Goal: Information Seeking & Learning: Learn about a topic

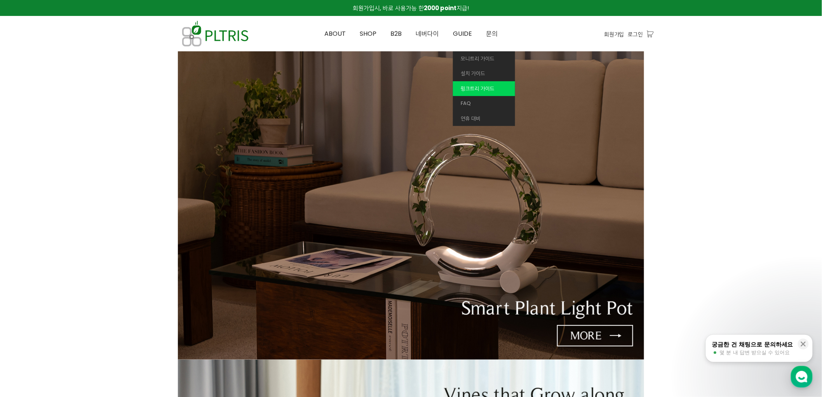
click at [475, 85] on span "윙크트리 가이드" at bounding box center [478, 88] width 34 height 7
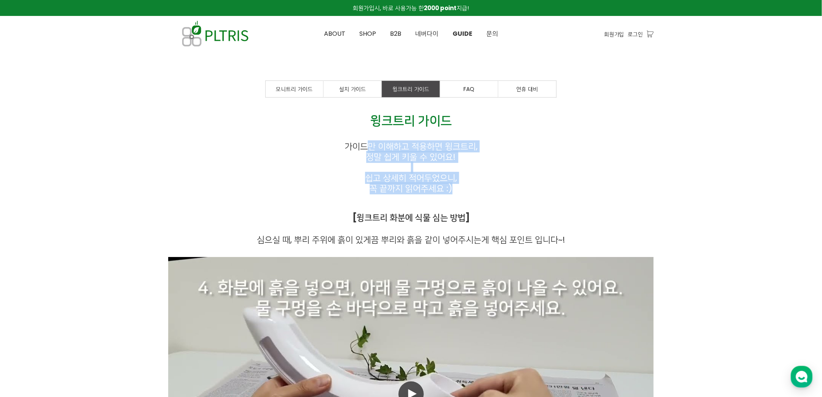
drag, startPoint x: 366, startPoint y: 141, endPoint x: 520, endPoint y: 193, distance: 162.4
click at [520, 193] on div "윙크트리 가이드 가이드만 이해하고 적용하면 윙크트리, 정말 쉽게 키울 수 있어요! 쉽고 상세히 적어두었으니, 꼭 끝까지 읽어주세요 :) [윙크…" at bounding box center [411, 166] width 486 height 114
click at [520, 193] on p "꼭 끝까지 읽어주세요 :)" at bounding box center [411, 188] width 486 height 10
drag, startPoint x: 331, startPoint y: 141, endPoint x: 536, endPoint y: 189, distance: 210.8
click at [536, 189] on div "윙크트리 가이드 가이드만 이해하고 적용하면 윙크트리, 정말 쉽게 키울 수 있어요! 쉽고 상세히 적어두었으니, 꼭 끝까지 읽어주세요 :) [윙크…" at bounding box center [411, 166] width 486 height 114
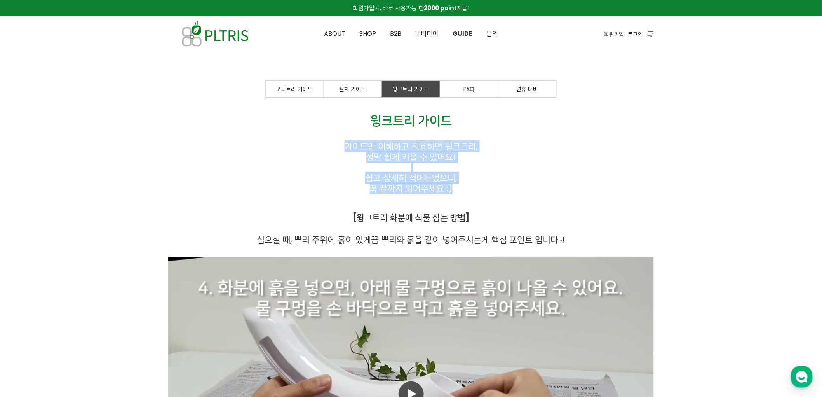
click at [536, 189] on p "꼭 끝까지 읽어주세요 :)" at bounding box center [411, 188] width 486 height 10
drag, startPoint x: 362, startPoint y: 148, endPoint x: 480, endPoint y: 189, distance: 125.1
click at [480, 189] on div "윙크트리 가이드 가이드만 이해하고 적용하면 윙크트리, 정말 쉽게 키울 수 있어요! 쉽고 상세히 적어두었으니, 꼭 끝까지 읽어주세요 :) [윙크…" at bounding box center [411, 166] width 486 height 114
click at [480, 189] on p "꼭 끝까지 읽어주세요 :)" at bounding box center [411, 188] width 486 height 10
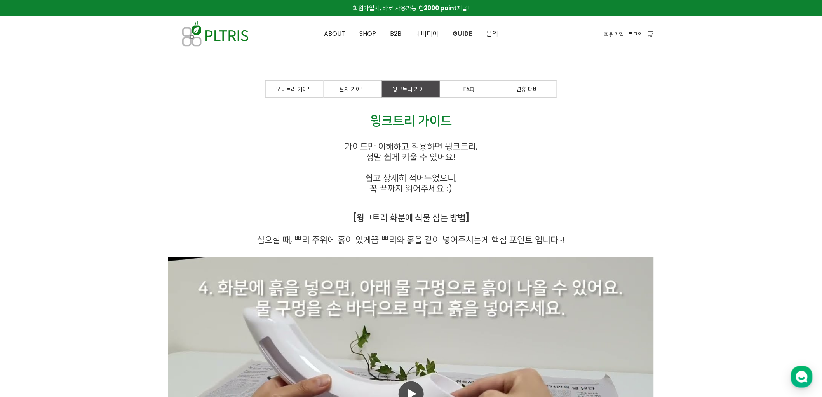
drag, startPoint x: 358, startPoint y: 122, endPoint x: 459, endPoint y: 176, distance: 114.0
click at [459, 176] on div "윙크트리 가이드 가이드만 이해하고 적용하면 윙크트리, 정말 쉽게 키울 수 있어요! 쉽고 상세히 적어두었으니, 꼭 끝까지 읽어주세요 :) [윙크…" at bounding box center [411, 166] width 486 height 114
click at [459, 176] on p "쉽고 상세히 적어두었으니," at bounding box center [411, 178] width 486 height 10
drag, startPoint x: 475, startPoint y: 180, endPoint x: 417, endPoint y: 134, distance: 74.2
click at [424, 139] on div "윙크트리 가이드 가이드만 이해하고 적용하면 윙크트리, 정말 쉽게 키울 수 있어요! 쉽고 상세히 적어두었으니, 꼭 끝까지 읽어주세요 :) [윙크…" at bounding box center [411, 166] width 486 height 114
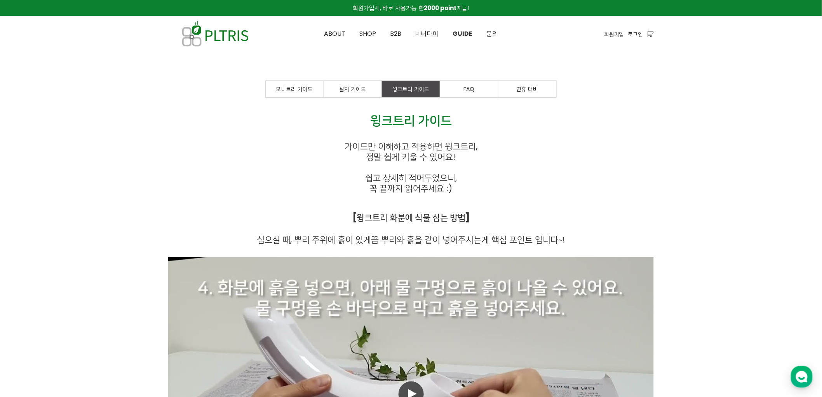
click at [417, 134] on p at bounding box center [411, 136] width 486 height 9
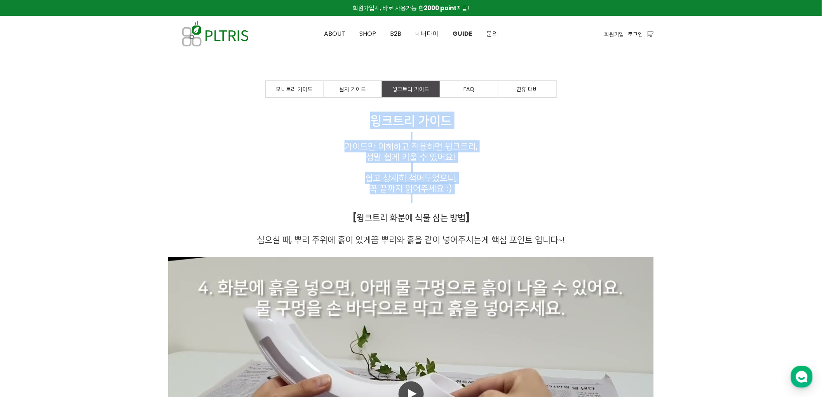
drag, startPoint x: 366, startPoint y: 114, endPoint x: 530, endPoint y: 202, distance: 186.5
click at [530, 202] on div "윙크트리 가이드 가이드만 이해하고 적용하면 윙크트리, 정말 쉽게 키울 수 있어요! 쉽고 상세히 적어두었으니, 꼭 끝까지 읽어주세요 :) [윙크…" at bounding box center [411, 166] width 486 height 114
click at [530, 202] on p at bounding box center [411, 198] width 486 height 9
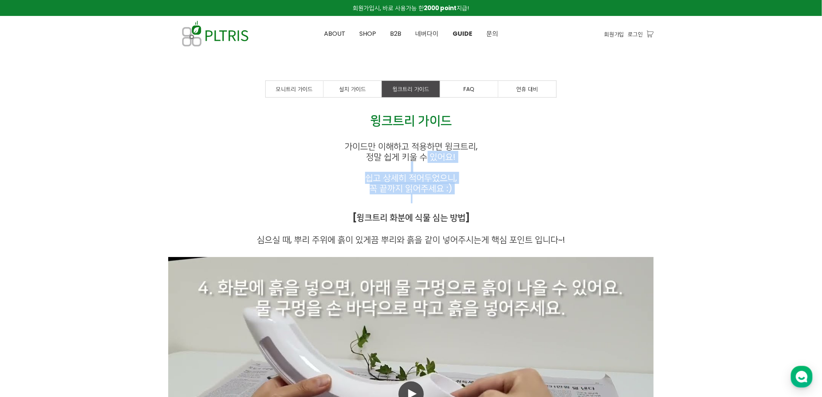
drag, startPoint x: 497, startPoint y: 203, endPoint x: 403, endPoint y: 138, distance: 114.1
click at [404, 138] on div "윙크트리 가이드 가이드만 이해하고 적용하면 윙크트리, 정말 쉽게 키울 수 있어요! 쉽고 상세히 적어두었으니, 꼭 끝까지 읽어주세요 :) [윙크…" at bounding box center [411, 166] width 486 height 114
click at [403, 137] on p at bounding box center [411, 136] width 486 height 9
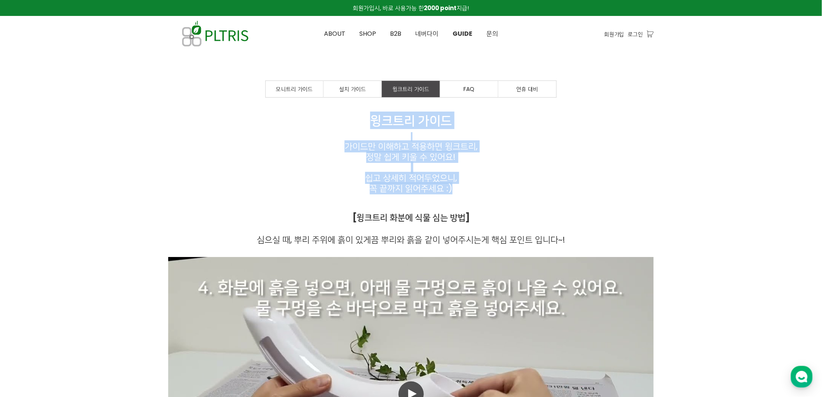
drag, startPoint x: 366, startPoint y: 119, endPoint x: 511, endPoint y: 188, distance: 160.6
click at [511, 188] on div "윙크트리 가이드 가이드만 이해하고 적용하면 윙크트리, 정말 쉽게 키울 수 있어요! 쉽고 상세히 적어두었으니, 꼭 끝까지 읽어주세요 :) [윙크…" at bounding box center [411, 166] width 486 height 114
click at [511, 188] on p "꼭 끝까지 읽어주세요 :)" at bounding box center [411, 188] width 486 height 10
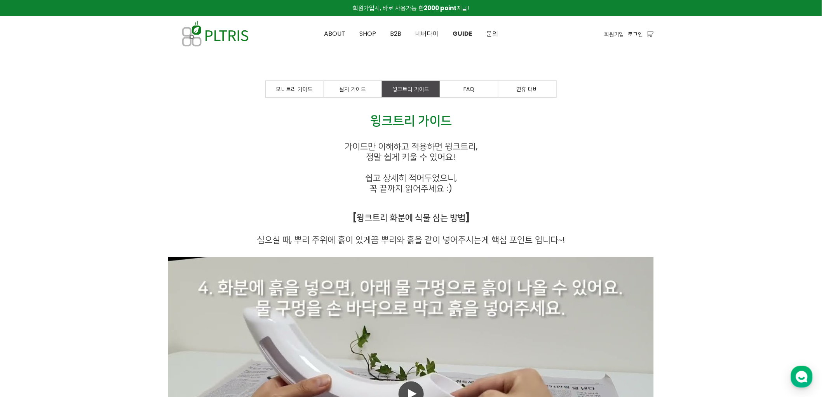
click at [401, 134] on p at bounding box center [411, 136] width 486 height 9
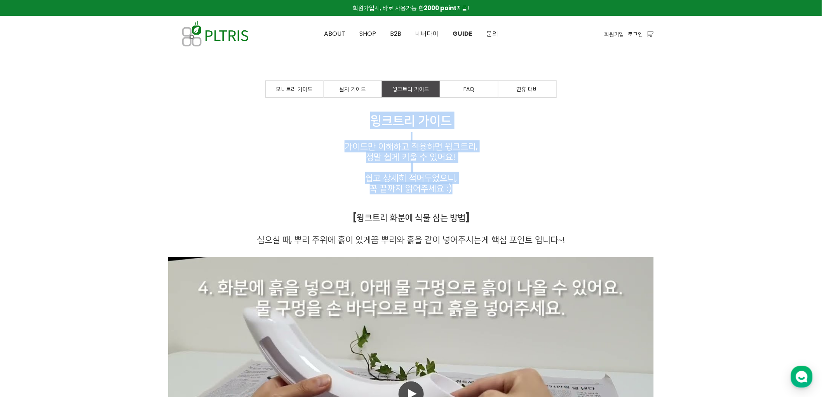
drag, startPoint x: 366, startPoint y: 118, endPoint x: 520, endPoint y: 188, distance: 168.8
click at [520, 188] on div "윙크트리 가이드 가이드만 이해하고 적용하면 윙크트리, 정말 쉽게 키울 수 있어요! 쉽고 상세히 적어두었으니, 꼭 끝까지 읽어주세요 :) [윙크…" at bounding box center [411, 166] width 486 height 114
copy div "윙크트리 가이드 가이드만 이해하고 적용하면 윙크트리, 정말 쉽게 키울 수 있어요! 쉽고 상세히 적어두었으니, 꼭 끝까지 읽어주세요 :)"
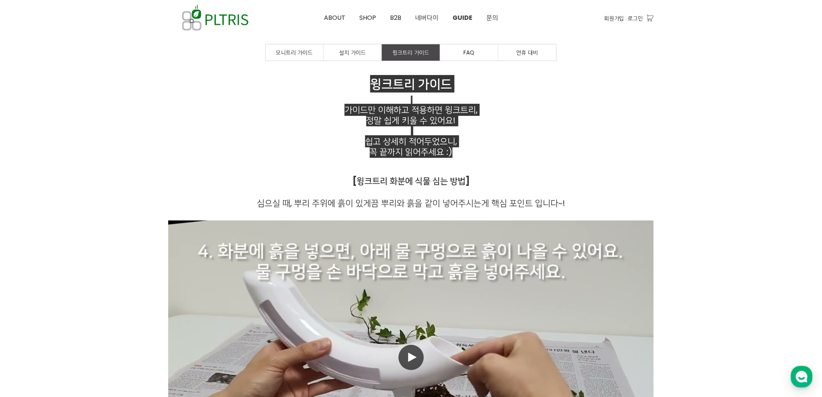
scroll to position [86, 0]
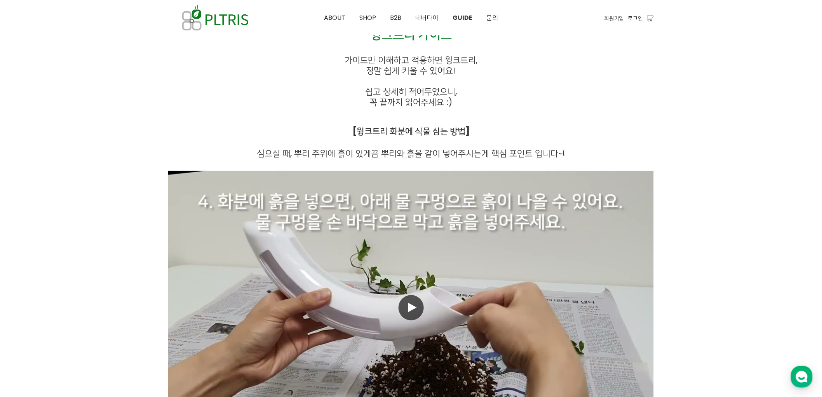
click at [325, 135] on p "[윙크트리 화분에 식물 심는 방법]" at bounding box center [411, 131] width 486 height 10
drag, startPoint x: 332, startPoint y: 133, endPoint x: 523, endPoint y: 134, distance: 190.4
click at [523, 134] on p "[윙크트리 화분에 식물 심는 방법]" at bounding box center [411, 131] width 486 height 10
copy strong "[윙크트리 화분에 식물 심는 방법]"
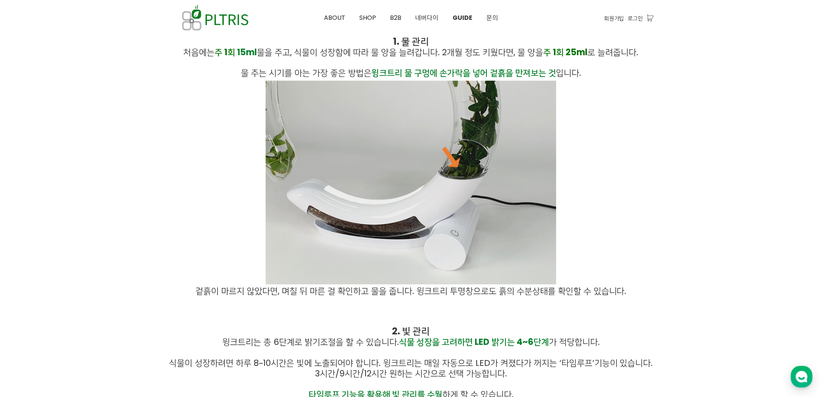
scroll to position [604, 0]
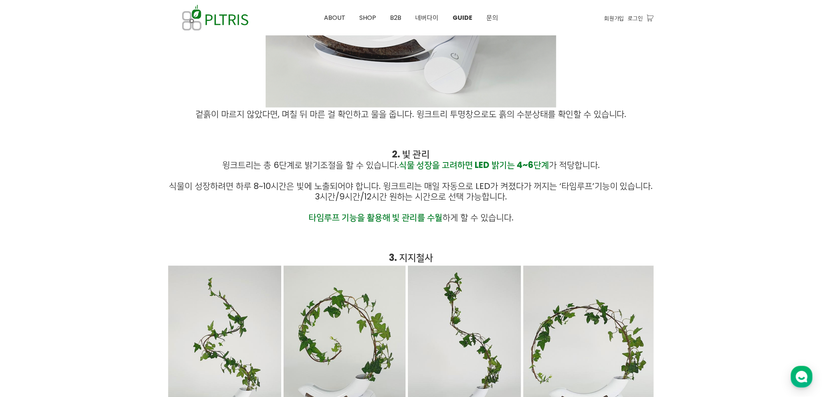
click at [393, 176] on p at bounding box center [411, 176] width 486 height 10
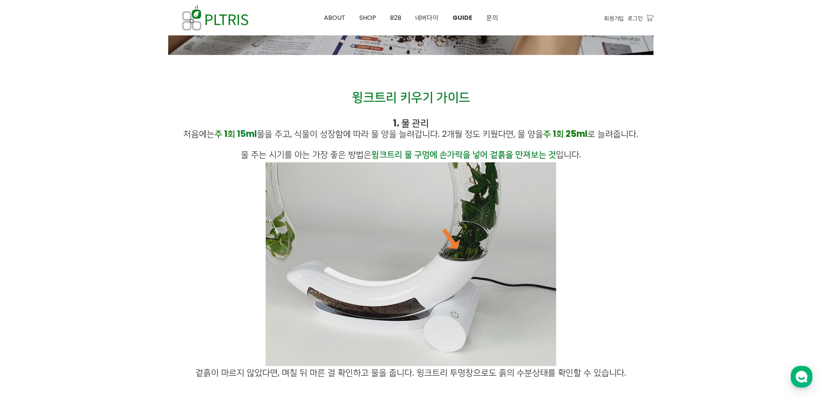
scroll to position [518, 0]
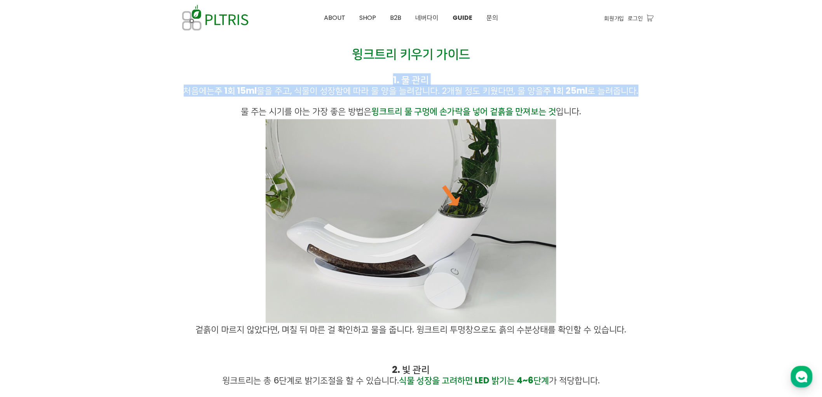
drag, startPoint x: 377, startPoint y: 80, endPoint x: 645, endPoint y: 91, distance: 268.8
copy div "1. 물 관리 처음에는 주 1회 15ml 물을 주고, 식물이 성장함에 따라 물 양을 늘려갑니다. 2개월 정도 키웠다면, 물 양을 주 1회 25…"
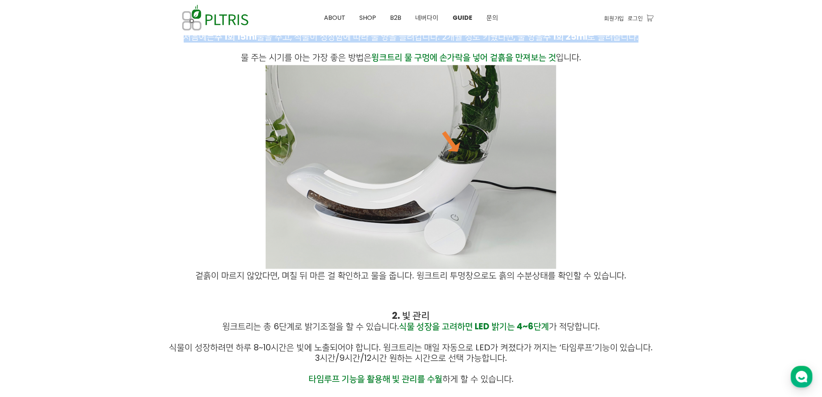
scroll to position [647, 0]
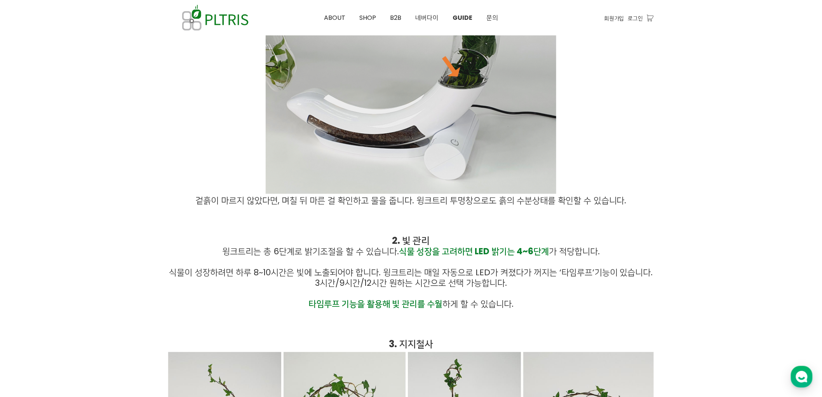
click at [346, 242] on p "2. 빛 관리" at bounding box center [411, 240] width 486 height 11
click at [301, 208] on p at bounding box center [411, 210] width 486 height 9
click at [380, 205] on span "겉흙이 마르지 않았다면, 며칠 뒤 마른 걸 확인하고 물을 줍니다. 윙크트리 투명창으로도 흙의 수분상태를 확인할 수 있습니다." at bounding box center [410, 200] width 431 height 12
click at [307, 204] on span "겉흙이 마르지 않았다면, 며칠 뒤 마른 걸 확인하고 물을 줍니다. 윙크트리 투명창으로도 흙의 수분상태를 확인할 수 있습니다." at bounding box center [410, 200] width 431 height 12
click at [363, 204] on span "겉흙이 마르지 않았다면, 며칠 뒤 마른 걸 확인하고 물을 줍니다. 윙크트리 투명창으로도 흙의 수분상태를 확인할 수 있습니다." at bounding box center [410, 200] width 431 height 12
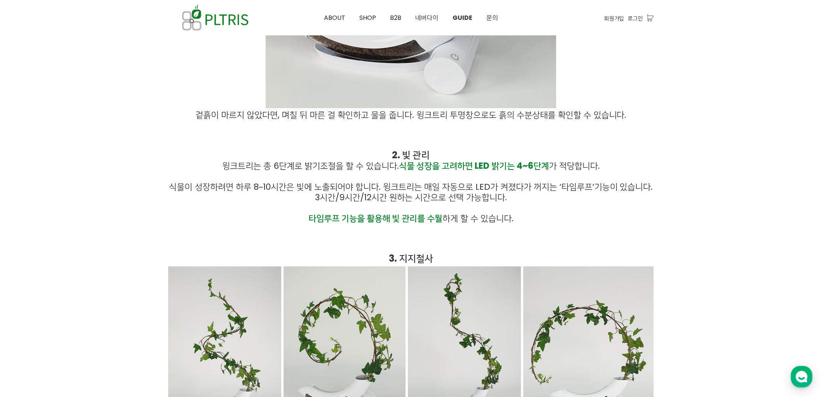
scroll to position [734, 0]
click at [358, 151] on p "2. 빛 관리" at bounding box center [411, 154] width 486 height 11
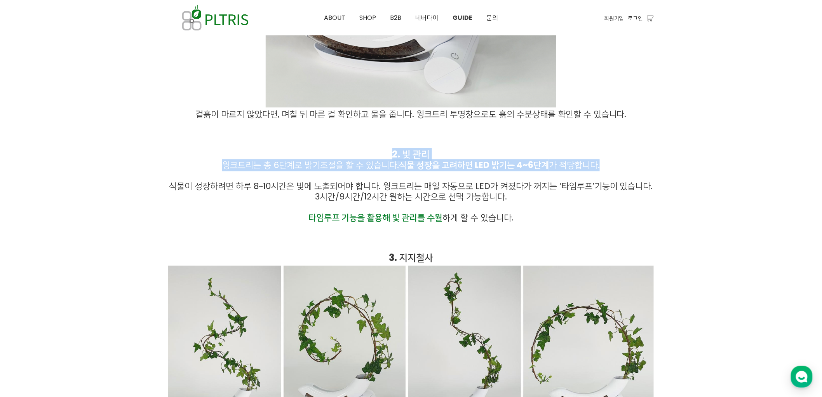
drag, startPoint x: 372, startPoint y: 152, endPoint x: 612, endPoint y: 176, distance: 240.9
copy div "2. 빛 관리 윙크트리는 총 6단계로 밝기조절을 할 수 있습니다. 식물 성장을 고려하면 LED 밝기는 4~6단계 가 적당합니다."
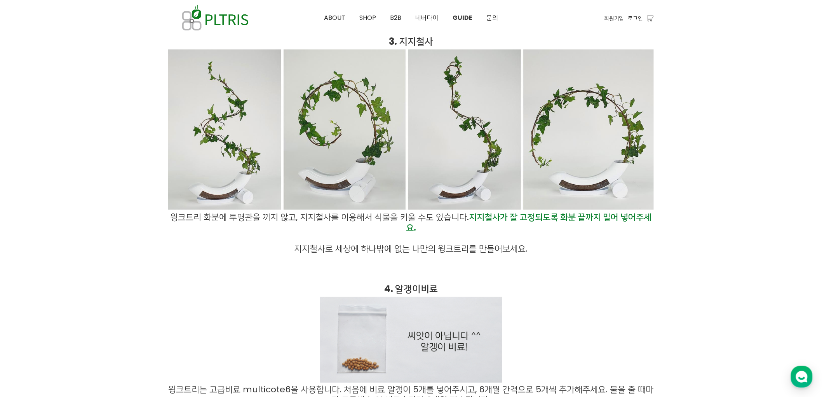
scroll to position [907, 0]
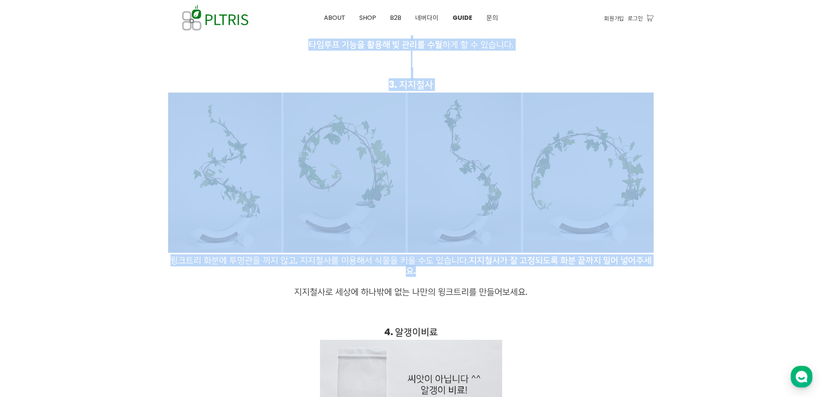
drag, startPoint x: 159, startPoint y: 264, endPoint x: 469, endPoint y: 277, distance: 309.9
click at [469, 276] on p "윙크트리 화분에 투명관을 끼지 않고, 지지철사를 이용해서 식물을 키울 수도 있습니다. 지지철사가 잘 고정되도록 화분 끝까지 밀어 넣어주세요." at bounding box center [411, 184] width 486 height 184
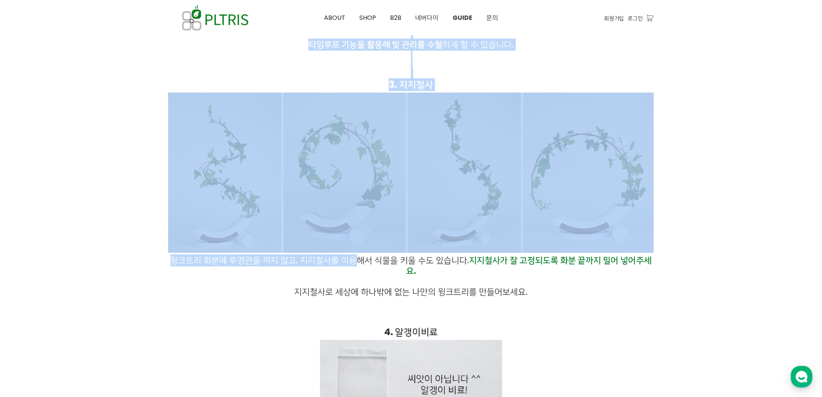
drag, startPoint x: 162, startPoint y: 269, endPoint x: 356, endPoint y: 263, distance: 194.8
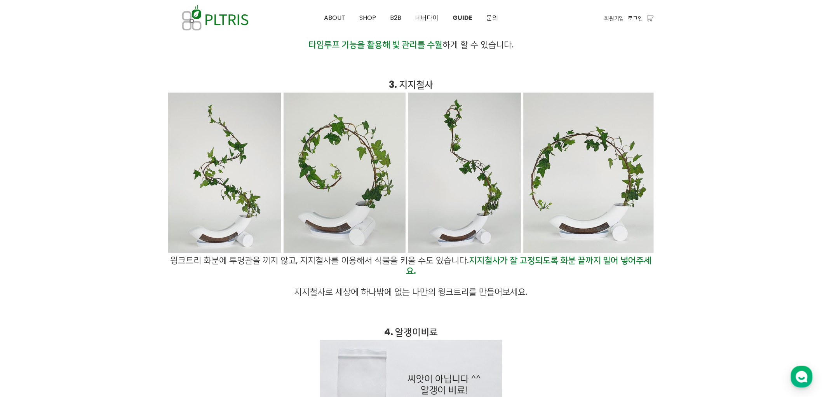
click at [362, 262] on span "윙크트리 화분에 투명관을 끼지 않고, 지지철사를 이용해서 식물을 키울 수도 있습니다. 지지철사가 잘 고정되도록 화분 끝까지 밀어 넣어주세요." at bounding box center [411, 265] width 481 height 23
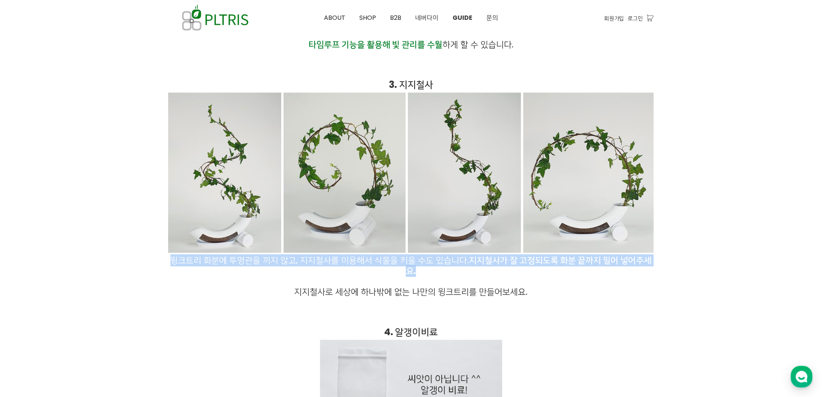
drag, startPoint x: 447, startPoint y: 276, endPoint x: 169, endPoint y: 265, distance: 278.5
click at [169, 265] on p "윙크트리 화분에 투명관을 끼지 않고, 지지철사를 이용해서 식물을 키울 수도 있습니다. 지지철사가 잘 고정되도록 화분 끝까지 밀어 넣어주세요." at bounding box center [411, 184] width 486 height 184
copy span "윙크트리 화분에 투명관을 끼지 않고, 지지철사를 이용해서 식물을 키울 수도 있습니다. 지지철사가 잘 고정되도록 화분 끝까지 밀어 넣어주세요."
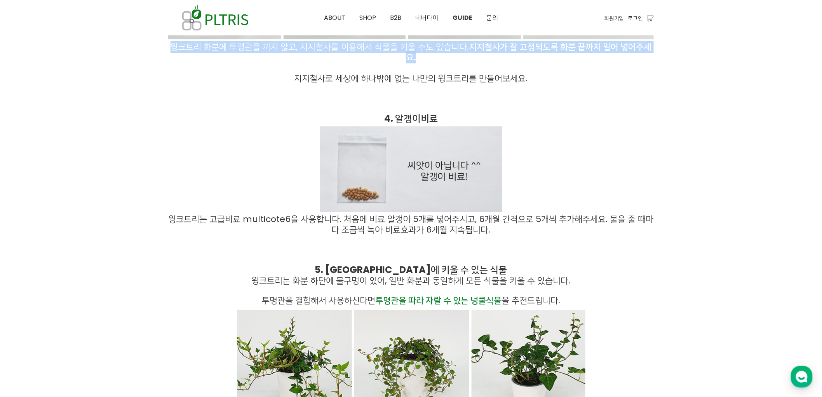
scroll to position [1122, 0]
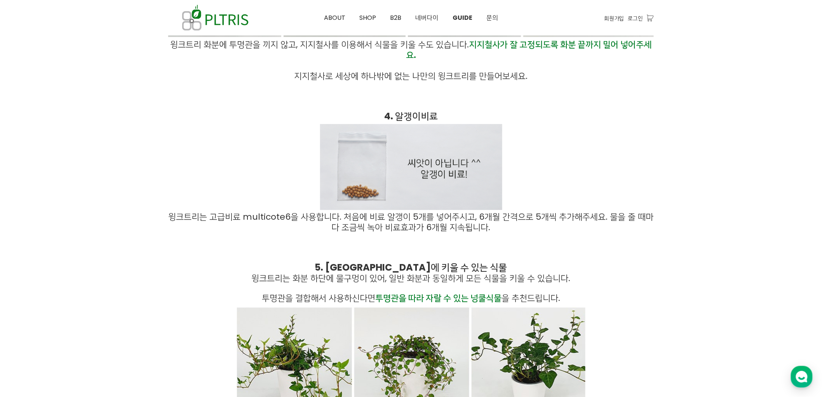
click at [383, 118] on p "4. 알갱이비료" at bounding box center [411, 116] width 486 height 11
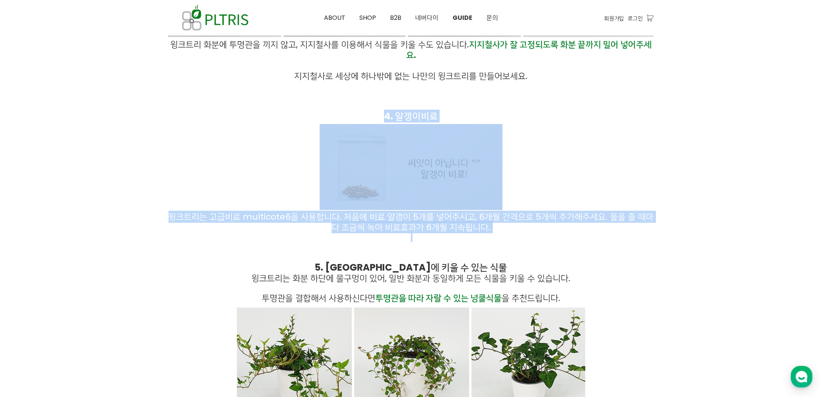
drag, startPoint x: 371, startPoint y: 117, endPoint x: 543, endPoint y: 237, distance: 209.8
click at [543, 237] on div "윙크트리 키우기 가이드 1. 물 관리 처음에는 주 1회 15ml 물을 주고, 식물이 성장함에 따라 물 양을 늘려갑니다. 2개월 정도 키웠다면,…" at bounding box center [411, 21] width 486 height 1205
copy div "4. 알갱이비료 윙크트리는 고급비료 multicote6을 사용합니다. 처음에 비료 알갱이 5개를 넣어주시고, 6개월 간격으로 5개씩 추가해주세…"
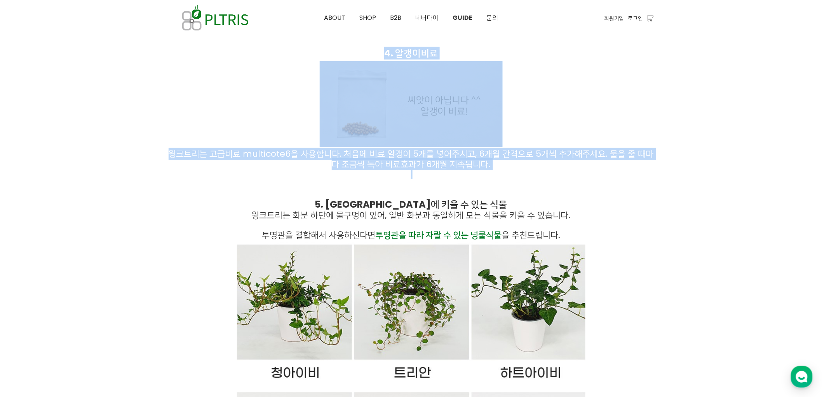
scroll to position [1252, 0]
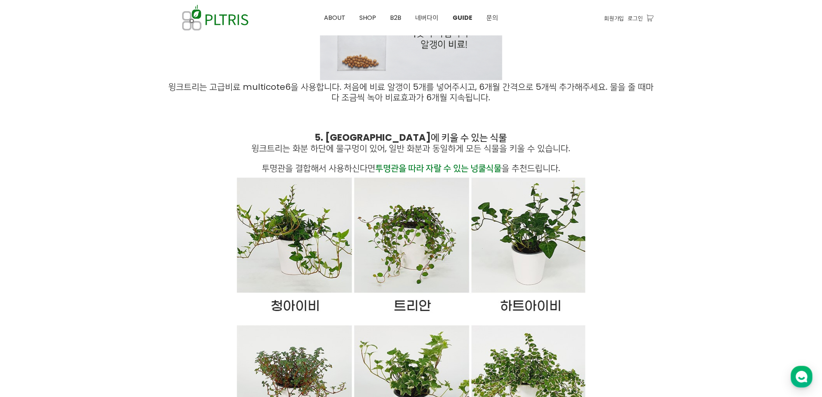
click at [310, 127] on p at bounding box center [411, 127] width 486 height 10
drag, startPoint x: 331, startPoint y: 137, endPoint x: 570, endPoint y: 170, distance: 240.9
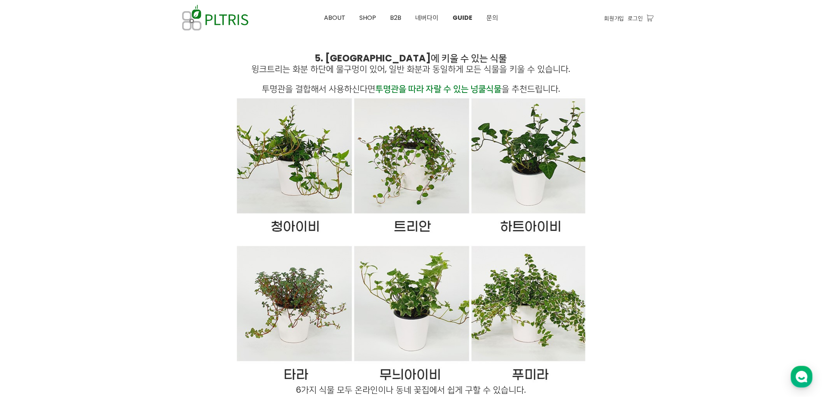
scroll to position [1442, 0]
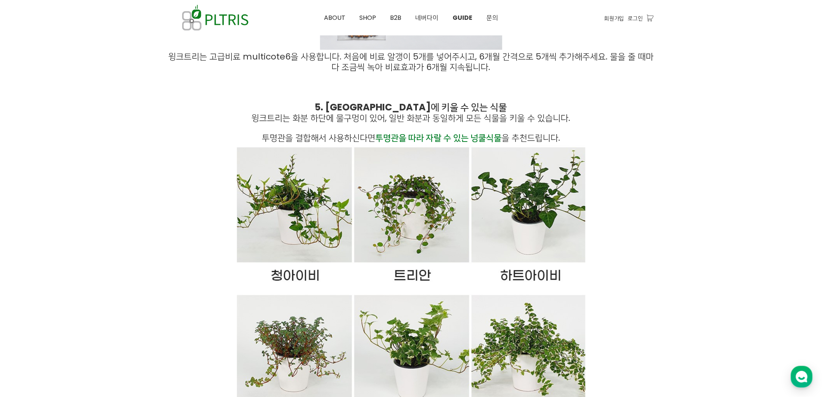
scroll to position [1269, 0]
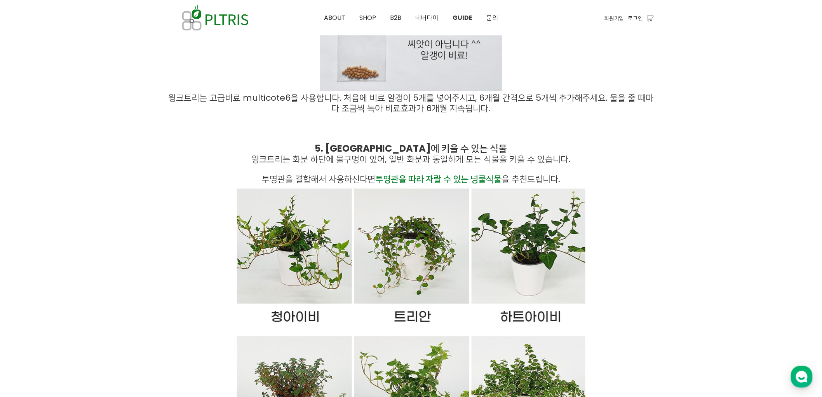
scroll to position [1226, 0]
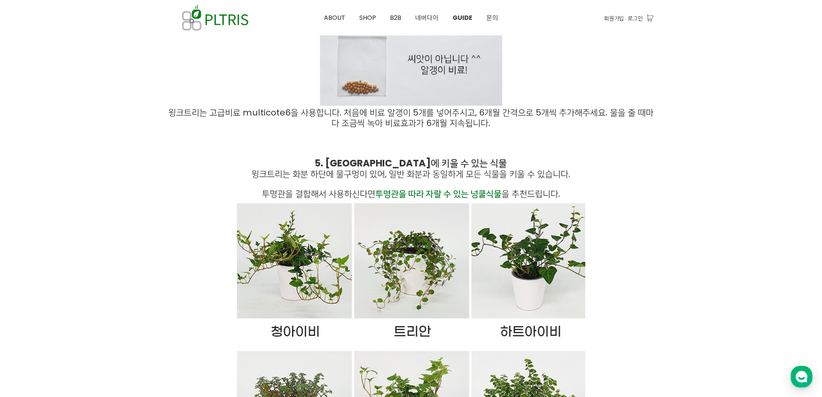
drag, startPoint x: 328, startPoint y: 162, endPoint x: 591, endPoint y: 197, distance: 265.8
copy div "5. 윙크트리에 키울 수 있는 식물 윙크트리는 화분 하단에 물구멍이 있어, 일반 화분과 동일하게 모든 식물을 키울 수 있습니다. 투명관을 결합…"
click at [475, 169] on p "5. 윙크트리에 키울 수 있는 식물" at bounding box center [411, 163] width 486 height 11
click at [368, 16] on span "SHOP" at bounding box center [367, 17] width 17 height 9
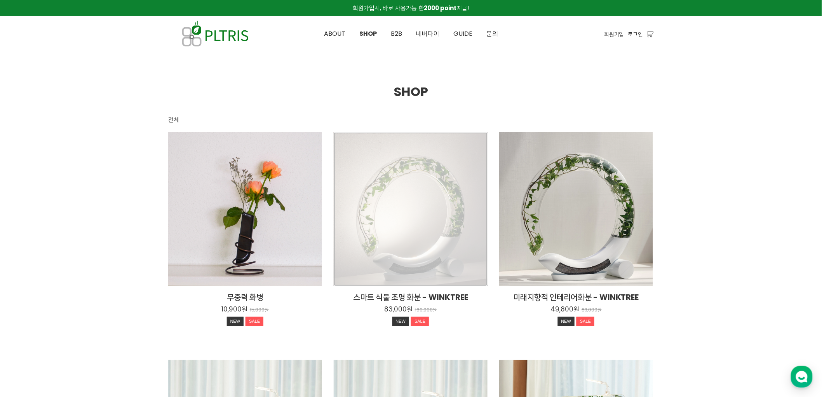
click at [462, 188] on div "스마트 식물 조명 화분 - WINKTREE 83,000원 160,000원 NEW SALE" at bounding box center [411, 209] width 154 height 154
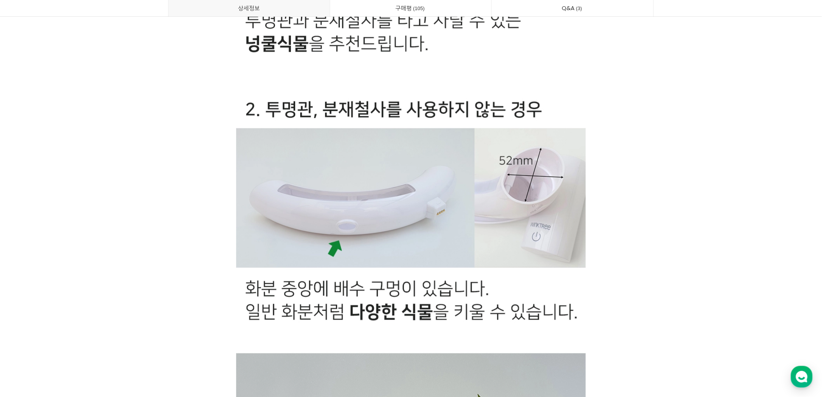
scroll to position [18926, 0]
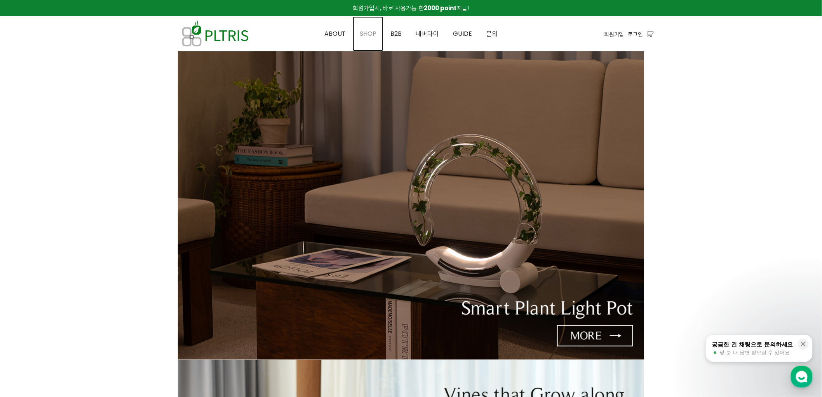
drag, startPoint x: 362, startPoint y: 34, endPoint x: 366, endPoint y: 34, distance: 4.3
click at [362, 34] on span "SHOP" at bounding box center [368, 33] width 17 height 9
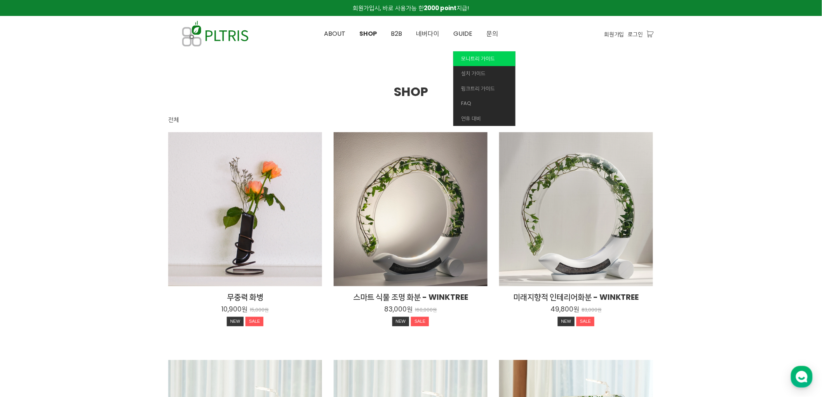
click at [473, 52] on link "모니트리 가이드" at bounding box center [484, 58] width 62 height 15
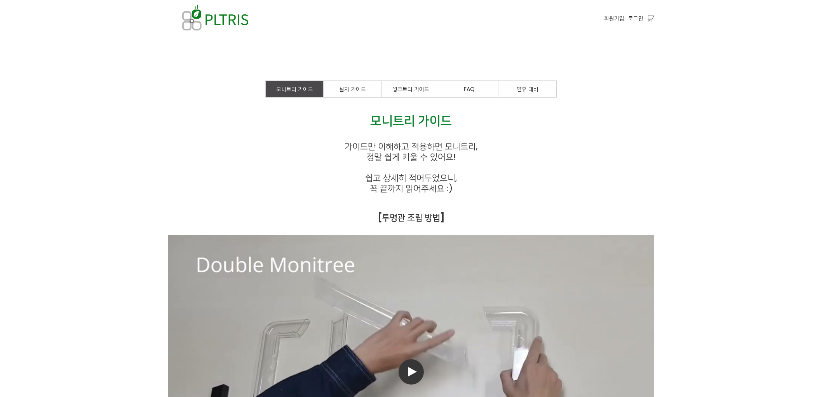
scroll to position [259, 0]
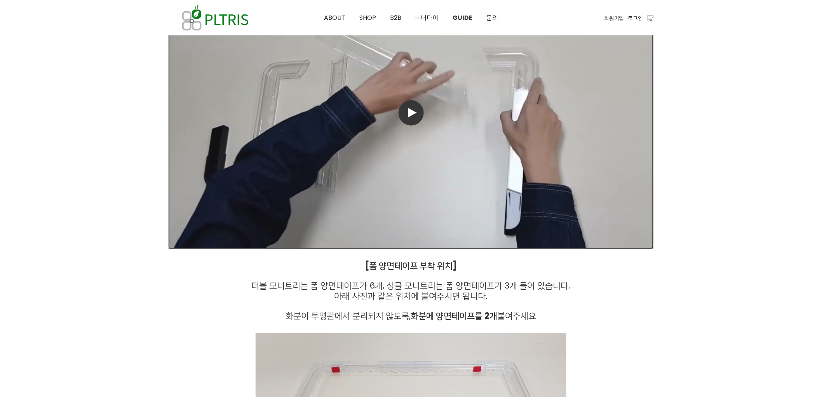
click at [406, 112] on span at bounding box center [411, 112] width 25 height 25
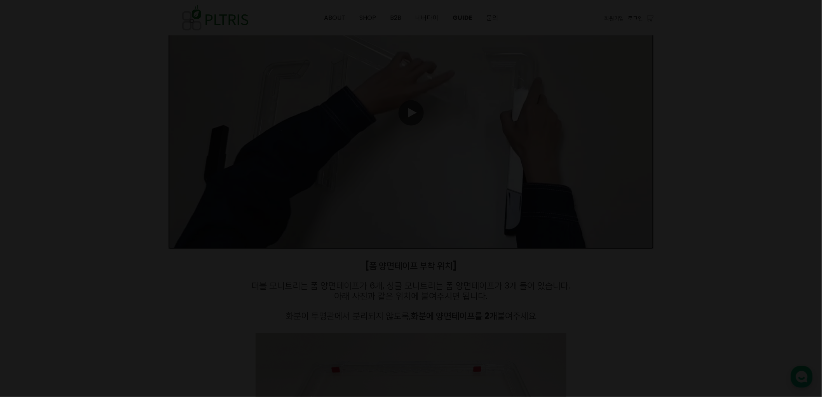
scroll to position [0, 0]
click at [814, 7] on span at bounding box center [812, 9] width 19 height 18
